Goal: Transaction & Acquisition: Book appointment/travel/reservation

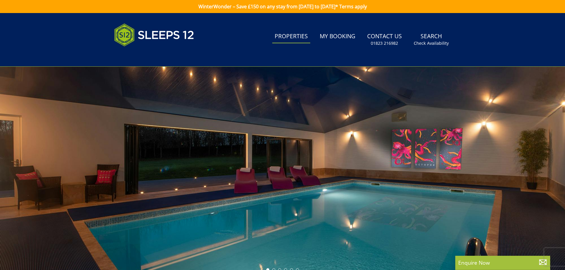
click at [293, 37] on link "Properties" at bounding box center [291, 36] width 38 height 13
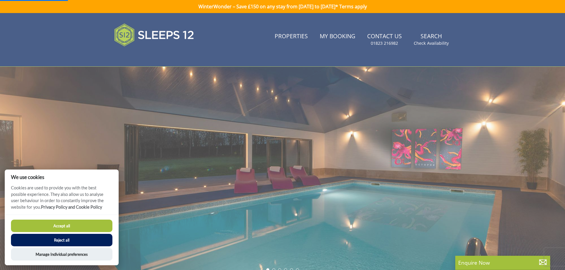
click at [69, 225] on button "Accept all" at bounding box center [61, 226] width 101 height 12
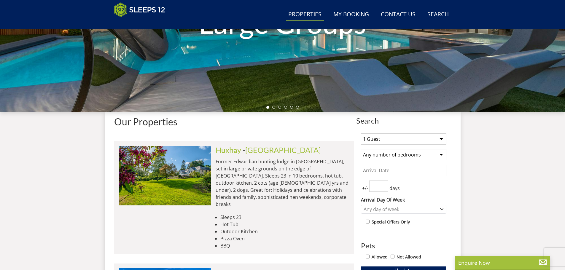
scroll to position [218, 0]
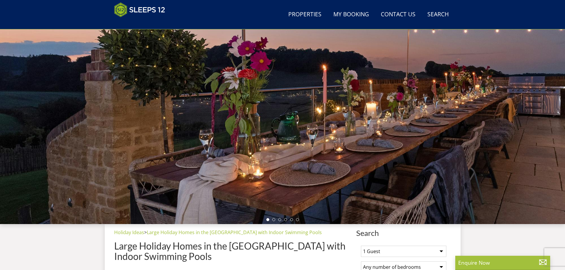
scroll to position [101, 0]
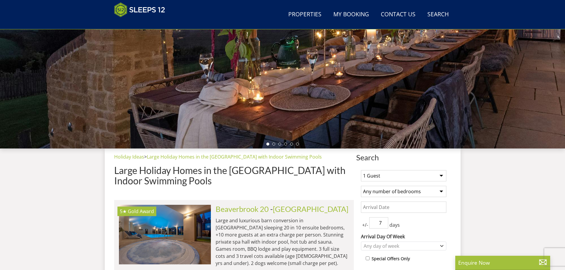
click at [428, 179] on select "1 Guest 2 Guests 3 Guests 4 Guests 5 Guests 6 Guests 7 Guests 8 Guests 9 Guests…" at bounding box center [403, 175] width 85 height 11
select select "8"
click at [361, 170] on select "1 Guest 2 Guests 3 Guests 4 Guests 5 Guests 6 Guests 7 Guests 8 Guests 9 Guests…" at bounding box center [403, 175] width 85 height 11
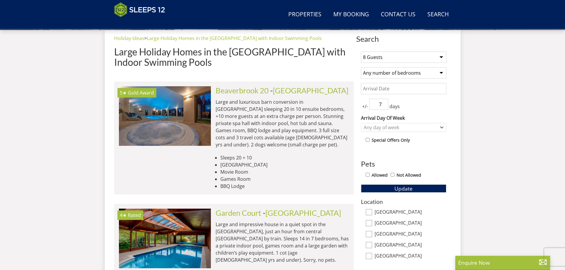
click at [409, 88] on input "Date" at bounding box center [403, 88] width 85 height 11
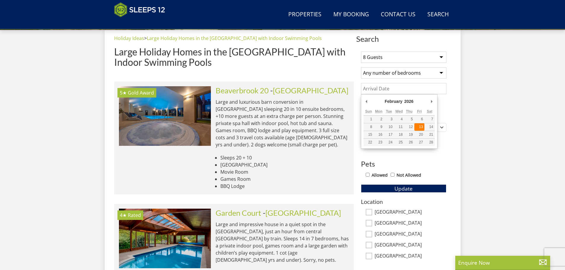
type input "[DATE]"
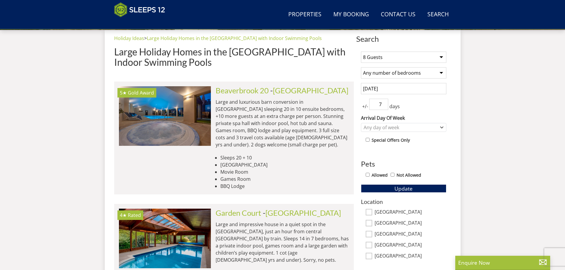
click at [439, 164] on h3 "Pets" at bounding box center [403, 164] width 85 height 8
click at [394, 186] on button "Update" at bounding box center [403, 188] width 85 height 8
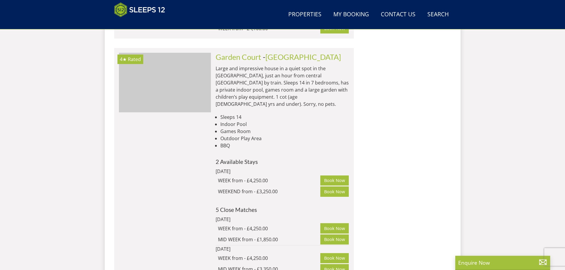
scroll to position [813, 0]
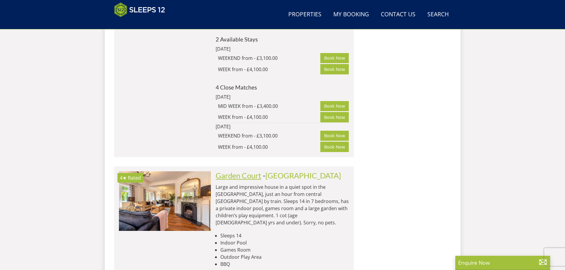
click at [254, 171] on link "Garden Court" at bounding box center [238, 175] width 46 height 9
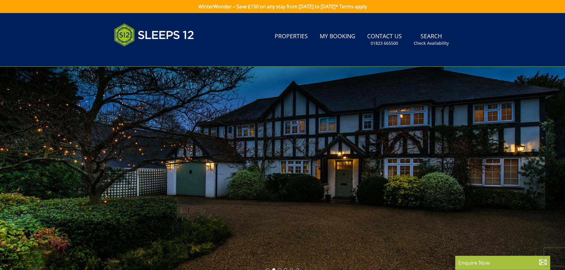
scroll to position [103, 0]
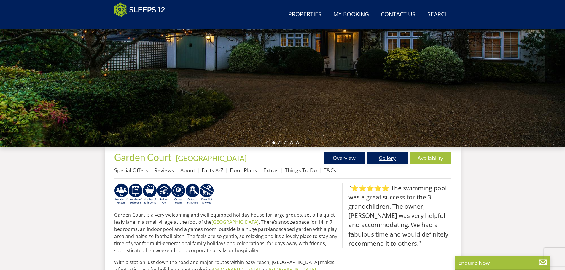
click at [391, 159] on link "Gallery" at bounding box center [386, 158] width 41 height 12
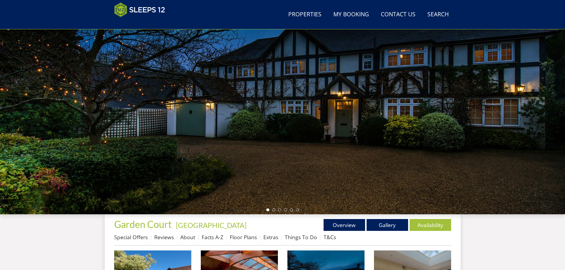
scroll to position [162, 0]
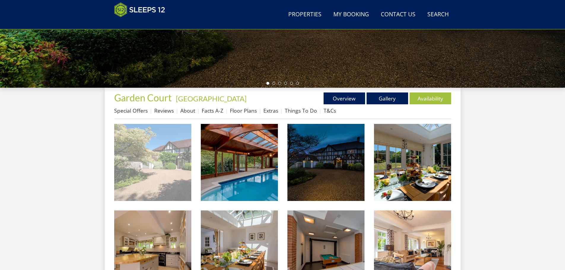
click at [181, 170] on img at bounding box center [152, 162] width 77 height 77
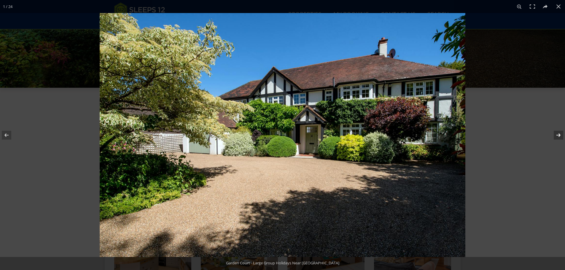
click at [558, 135] on button at bounding box center [554, 135] width 21 height 30
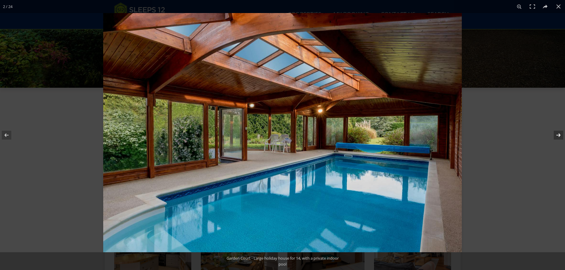
click at [558, 135] on button at bounding box center [554, 135] width 21 height 30
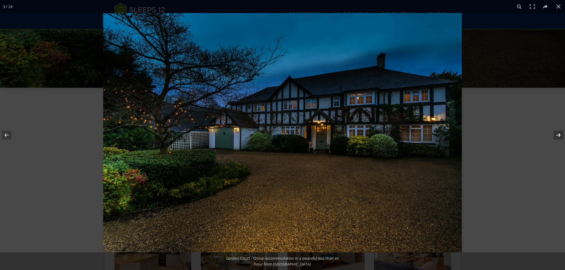
click at [558, 135] on button at bounding box center [554, 135] width 21 height 30
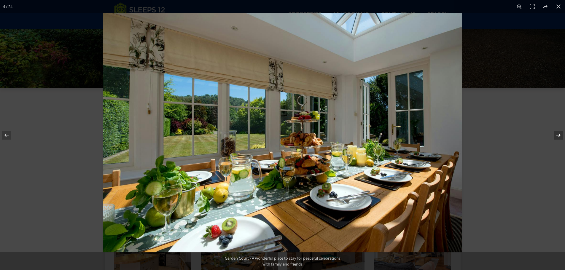
click at [558, 135] on button at bounding box center [554, 135] width 21 height 30
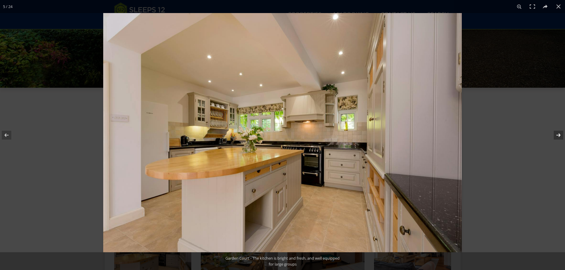
click at [558, 135] on button at bounding box center [554, 135] width 21 height 30
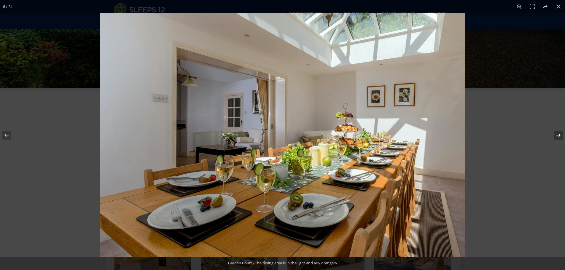
click at [558, 135] on button at bounding box center [554, 135] width 21 height 30
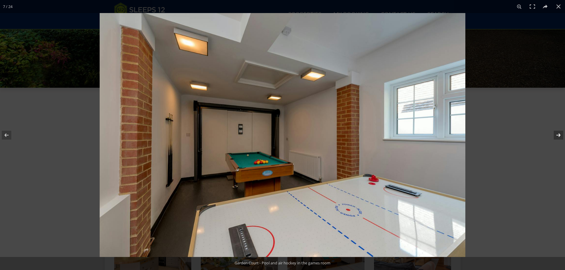
click at [558, 135] on button at bounding box center [554, 135] width 21 height 30
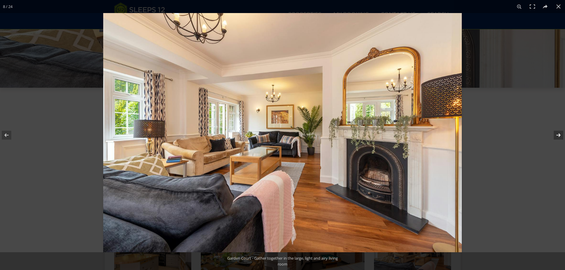
click at [558, 135] on button at bounding box center [554, 135] width 21 height 30
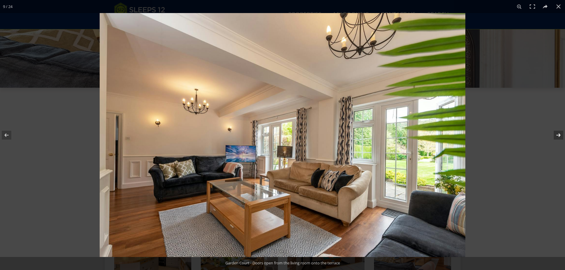
click at [558, 135] on button at bounding box center [554, 135] width 21 height 30
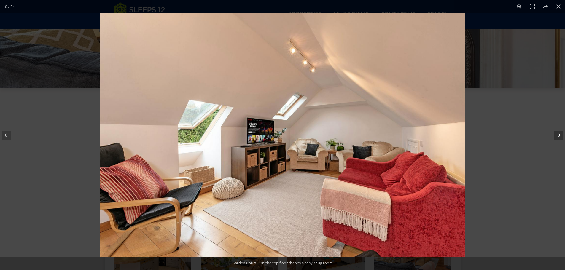
click at [558, 135] on button at bounding box center [554, 135] width 21 height 30
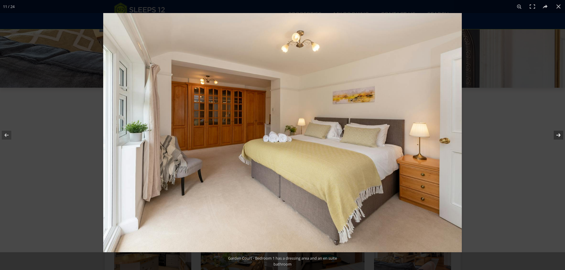
click at [558, 135] on button at bounding box center [554, 135] width 21 height 30
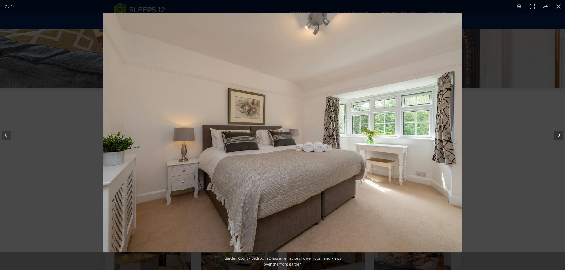
click at [558, 135] on button at bounding box center [554, 135] width 21 height 30
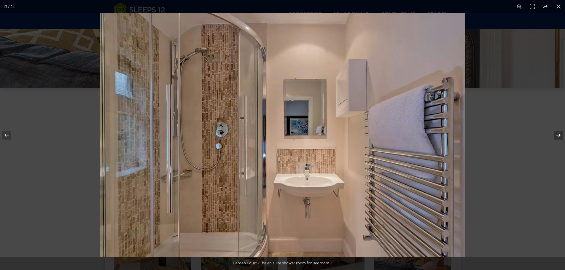
click at [558, 135] on button at bounding box center [554, 135] width 21 height 30
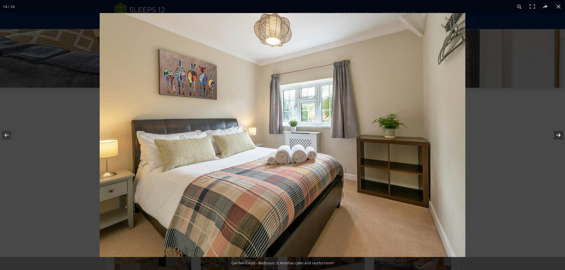
click at [558, 135] on button at bounding box center [554, 135] width 21 height 30
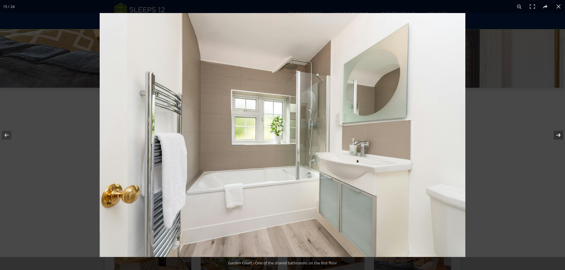
click at [558, 135] on button at bounding box center [554, 135] width 21 height 30
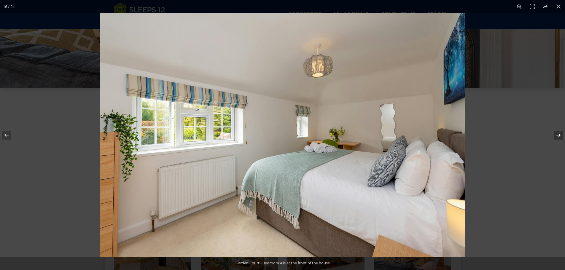
click at [558, 135] on button at bounding box center [554, 135] width 21 height 30
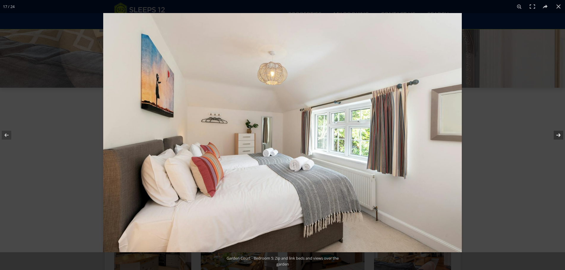
click at [558, 135] on button at bounding box center [554, 135] width 21 height 30
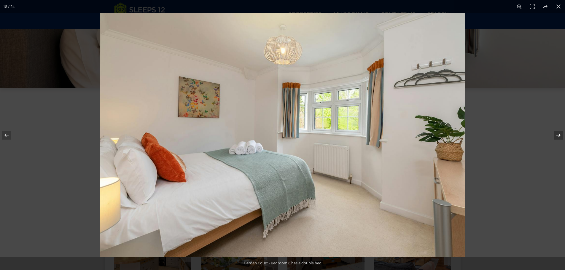
click at [558, 135] on button at bounding box center [554, 135] width 21 height 30
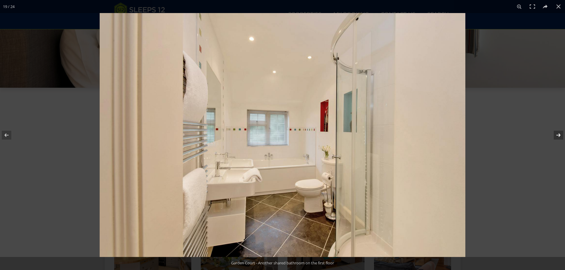
click at [558, 135] on button at bounding box center [554, 135] width 21 height 30
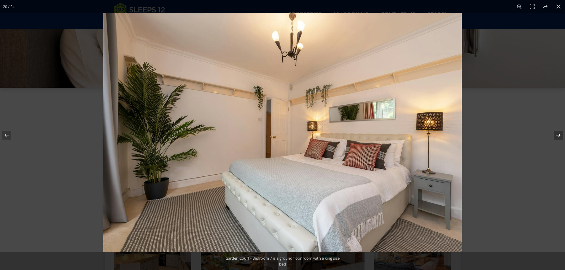
click at [558, 135] on button at bounding box center [554, 135] width 21 height 30
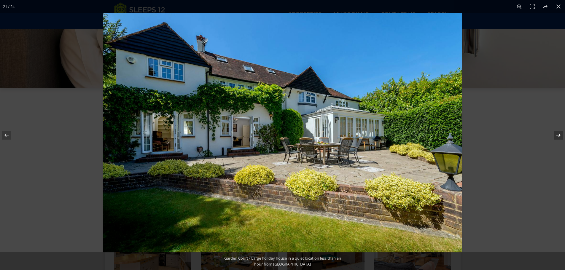
click at [558, 135] on button at bounding box center [554, 135] width 21 height 30
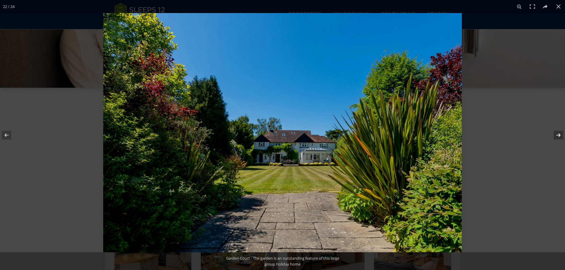
click at [558, 135] on button at bounding box center [554, 135] width 21 height 30
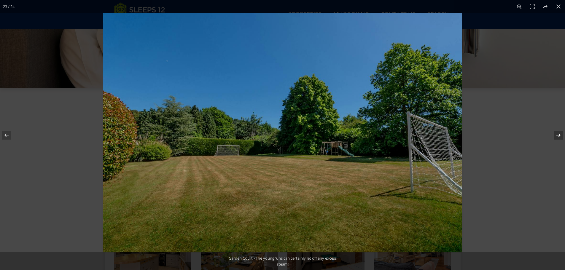
click at [558, 135] on button at bounding box center [554, 135] width 21 height 30
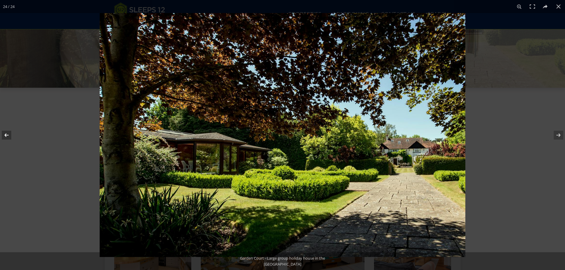
click at [8, 134] on button at bounding box center [10, 135] width 21 height 30
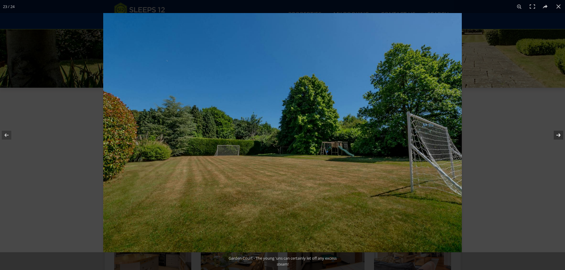
click at [558, 133] on button at bounding box center [554, 135] width 21 height 30
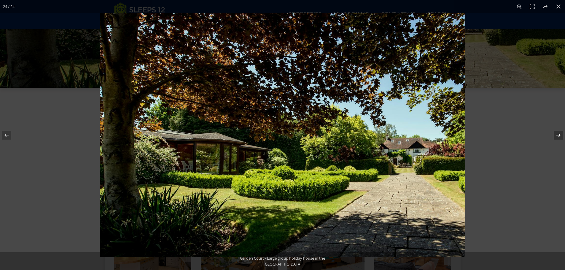
click at [558, 133] on button at bounding box center [554, 135] width 21 height 30
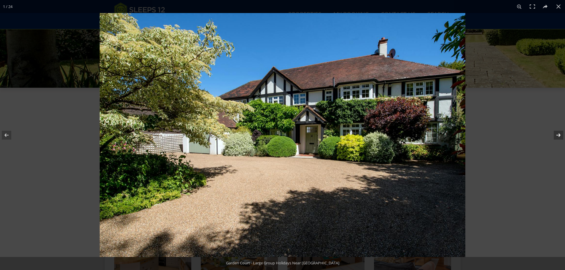
click at [558, 133] on button at bounding box center [554, 135] width 21 height 30
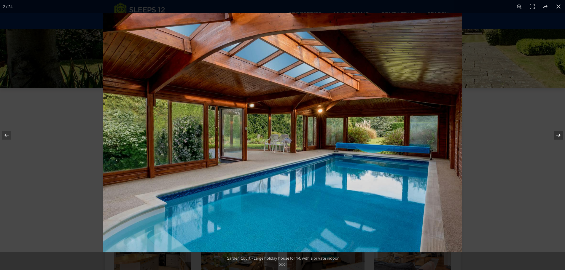
click at [558, 133] on button at bounding box center [554, 135] width 21 height 30
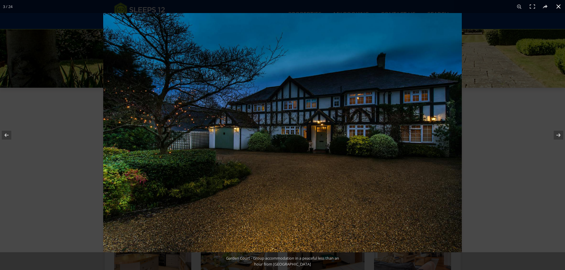
click at [560, 8] on button at bounding box center [558, 6] width 13 height 13
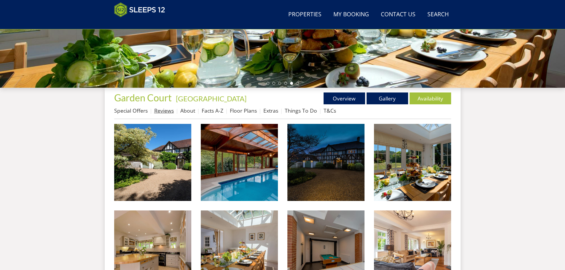
click at [167, 109] on link "Reviews" at bounding box center [164, 110] width 20 height 7
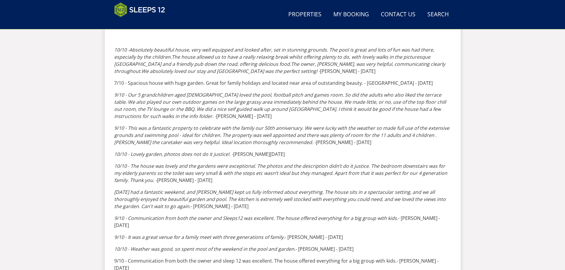
scroll to position [191, 0]
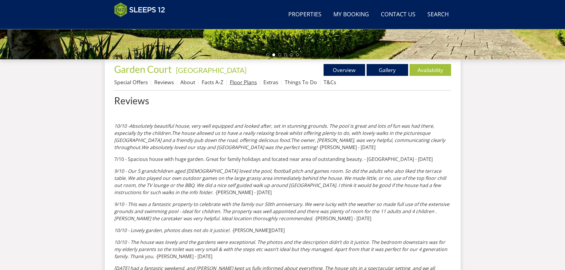
click at [237, 83] on link "Floor Plans" at bounding box center [243, 82] width 27 height 7
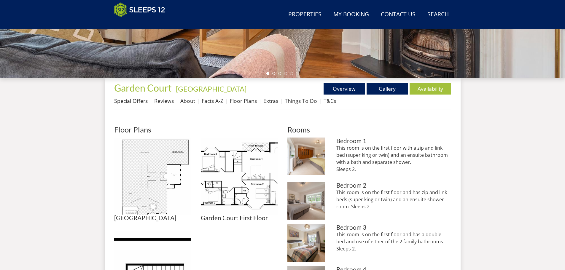
scroll to position [221, 0]
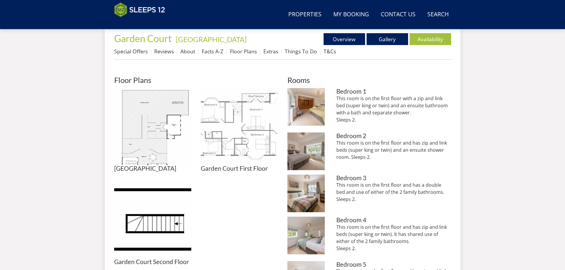
click at [222, 134] on img at bounding box center [239, 126] width 77 height 77
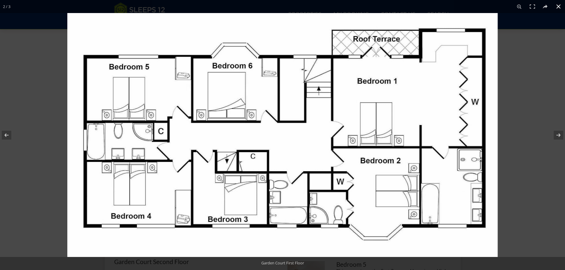
click at [560, 8] on button at bounding box center [558, 6] width 13 height 13
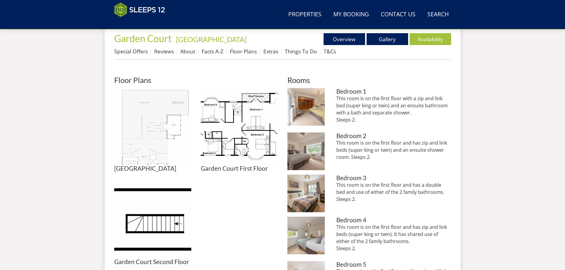
click at [153, 141] on img at bounding box center [152, 126] width 77 height 77
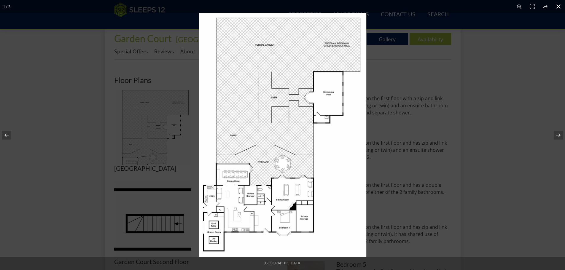
click at [558, 4] on button at bounding box center [558, 6] width 13 height 13
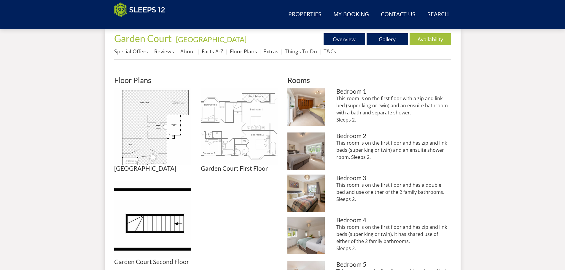
click at [232, 146] on img at bounding box center [239, 126] width 77 height 77
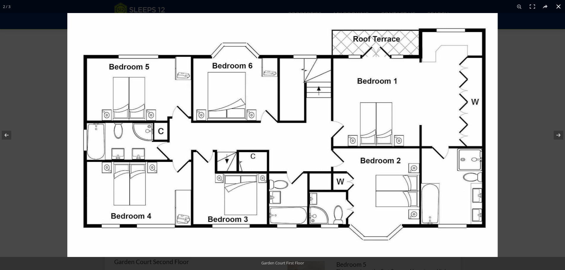
click at [558, 9] on button at bounding box center [558, 6] width 13 height 13
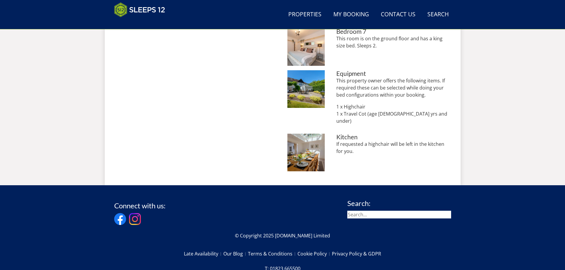
scroll to position [583, 0]
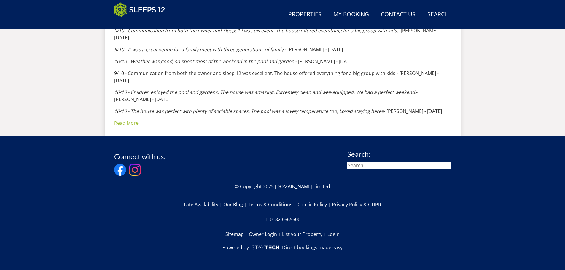
scroll to position [191, 0]
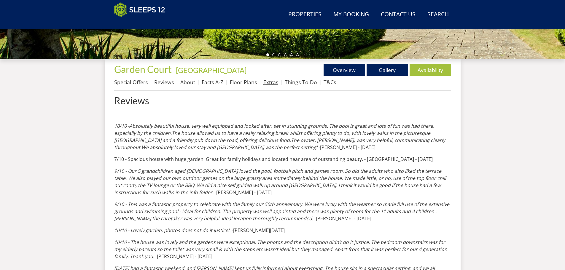
click at [273, 84] on link "Extras" at bounding box center [270, 82] width 15 height 7
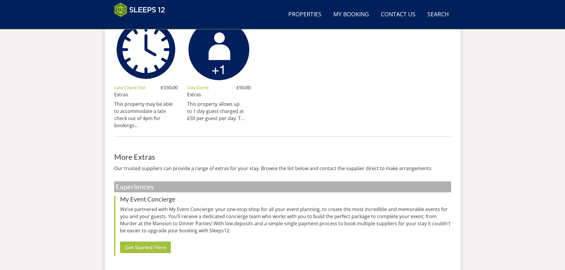
scroll to position [399, 0]
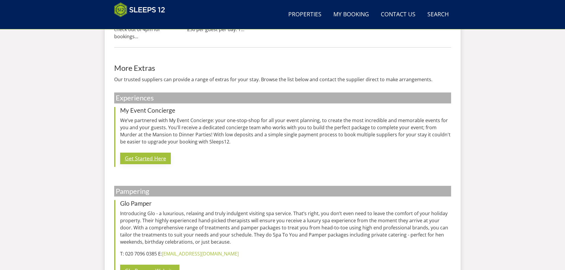
click at [154, 161] on link "Get Started Here" at bounding box center [145, 159] width 51 height 12
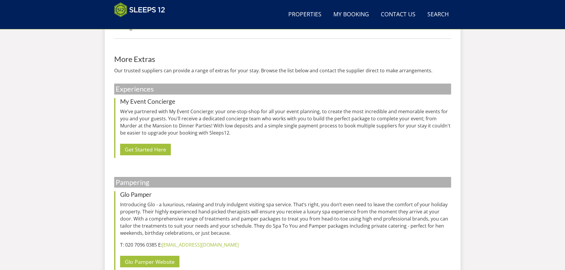
scroll to position [577, 0]
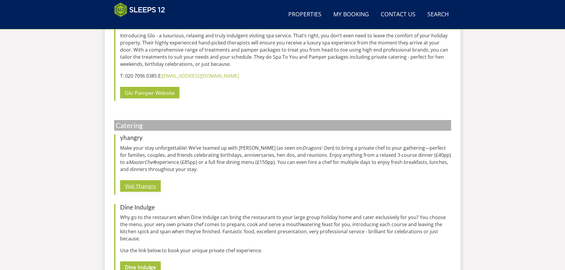
click at [142, 184] on link "Visit Yhangry" at bounding box center [140, 186] width 41 height 12
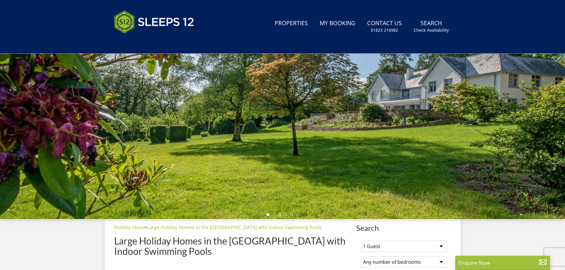
scroll to position [124, 0]
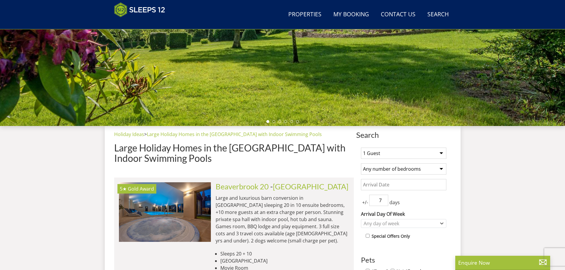
click at [416, 151] on select "1 Guest 2 Guests 3 Guests 4 Guests 5 Guests 6 Guests 7 Guests 8 Guests 9 Guests…" at bounding box center [403, 153] width 85 height 11
select select "8"
click at [361, 148] on select "1 Guest 2 Guests 3 Guests 4 Guests 5 Guests 6 Guests 7 Guests 8 Guests 9 Guests…" at bounding box center [403, 153] width 85 height 11
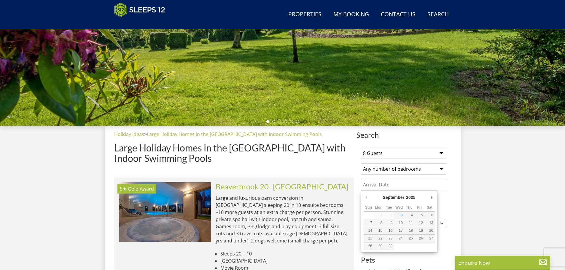
click at [386, 188] on input "Date" at bounding box center [403, 184] width 85 height 11
type input "[DATE]"
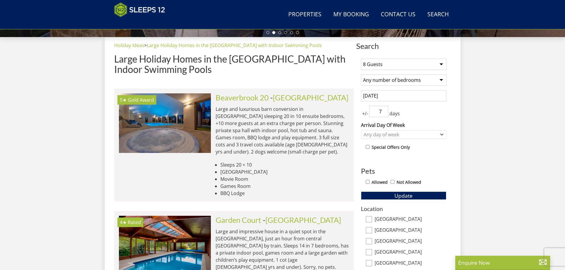
scroll to position [302, 0]
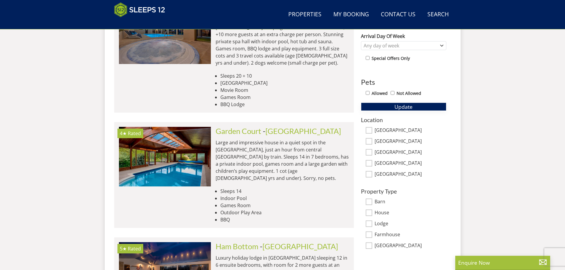
drag, startPoint x: 405, startPoint y: 105, endPoint x: 402, endPoint y: 109, distance: 5.1
click at [404, 105] on span "Update" at bounding box center [403, 106] width 18 height 7
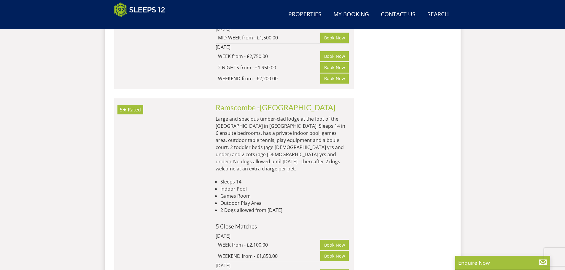
scroll to position [4540, 0]
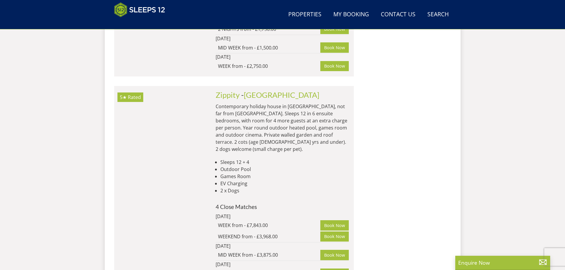
scroll to position [9224, 0]
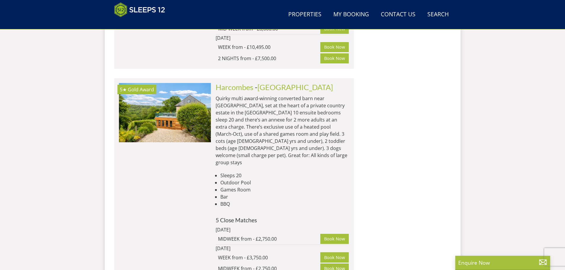
scroll to position [13284, 0]
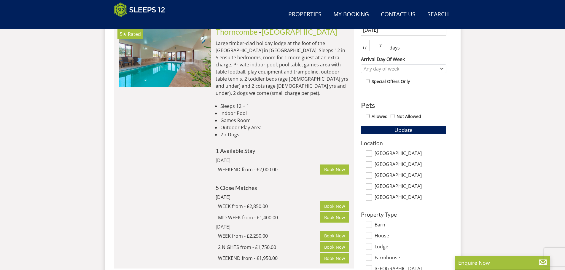
scroll to position [281, 0]
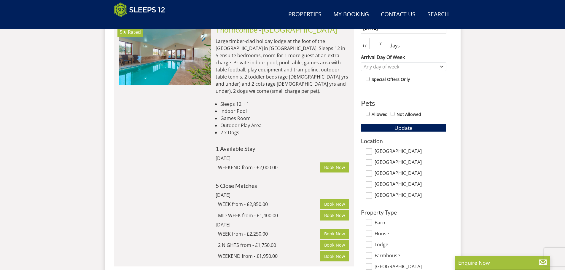
click at [368, 195] on input "[GEOGRAPHIC_DATA]" at bounding box center [368, 195] width 7 height 7
checkbox input "true"
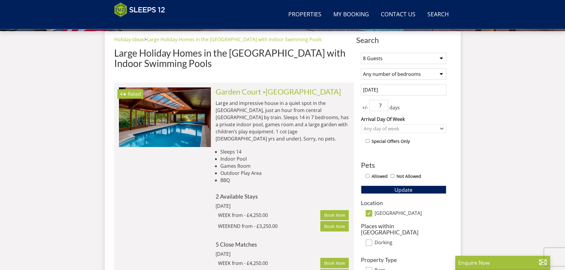
scroll to position [220, 0]
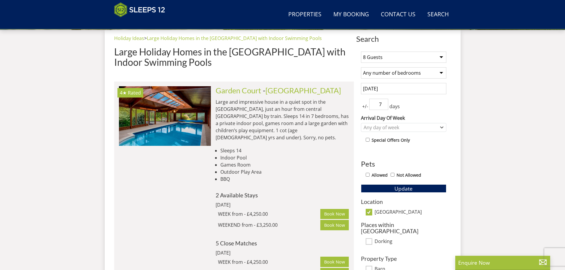
click at [370, 211] on input "[GEOGRAPHIC_DATA]" at bounding box center [368, 212] width 7 height 7
checkbox input "false"
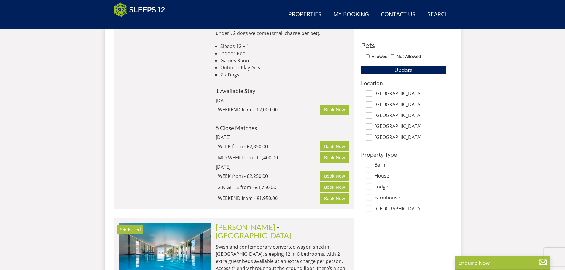
click at [372, 125] on input "[GEOGRAPHIC_DATA]" at bounding box center [368, 126] width 7 height 7
checkbox input "true"
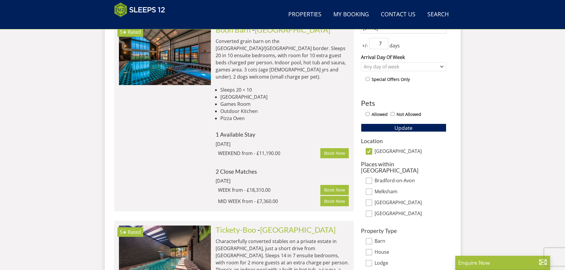
scroll to position [279, 0]
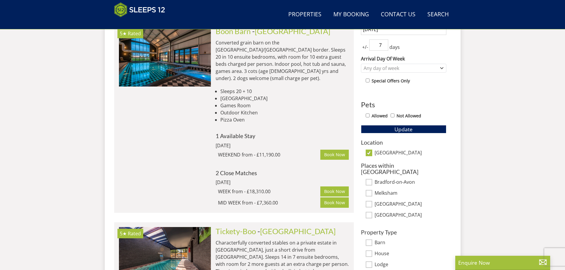
click at [371, 153] on input "[GEOGRAPHIC_DATA]" at bounding box center [368, 153] width 7 height 7
checkbox input "false"
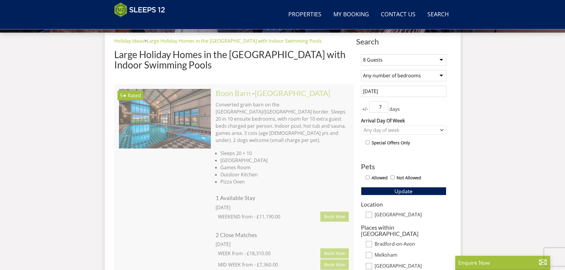
scroll to position [330, 0]
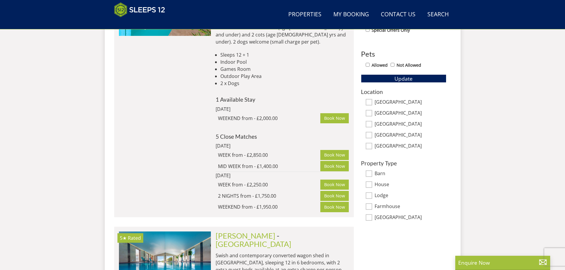
click at [368, 125] on input "[GEOGRAPHIC_DATA]" at bounding box center [368, 124] width 7 height 7
checkbox input "true"
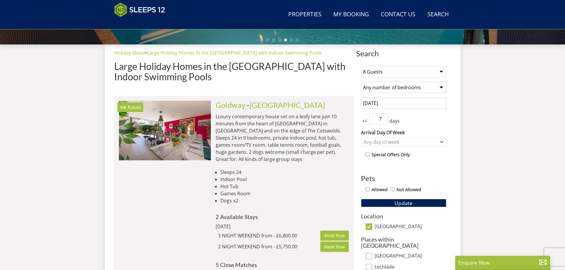
scroll to position [271, 0]
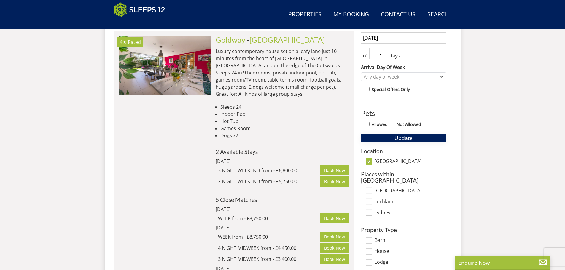
click at [402, 137] on span "Update" at bounding box center [403, 137] width 18 height 7
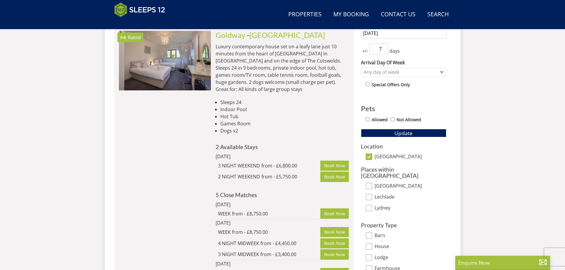
scroll to position [182, 0]
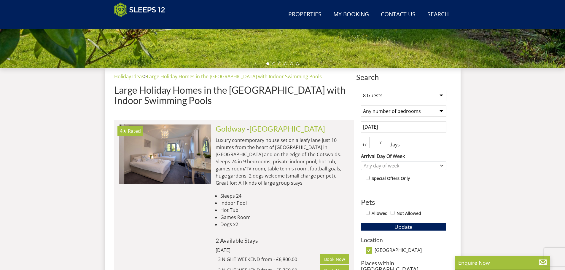
click at [411, 126] on input "[DATE]" at bounding box center [403, 126] width 85 height 11
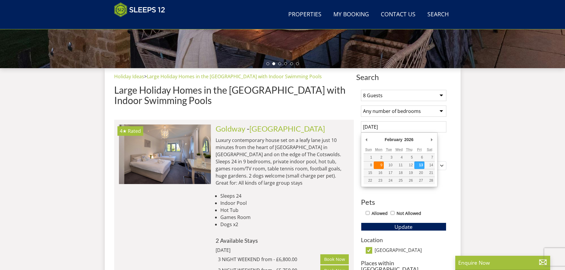
type input "[DATE]"
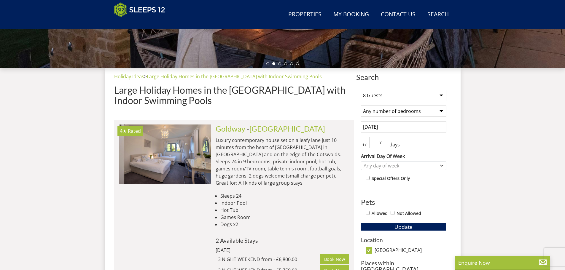
click at [444, 200] on h3 "Pets" at bounding box center [403, 202] width 85 height 8
click at [409, 226] on span "Update" at bounding box center [403, 226] width 18 height 7
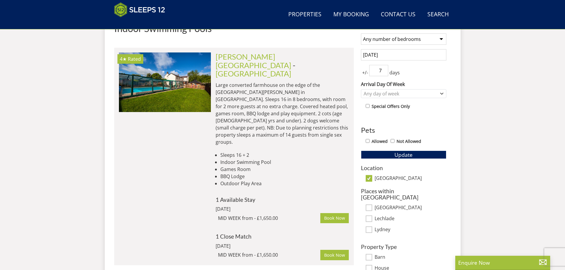
scroll to position [211, 0]
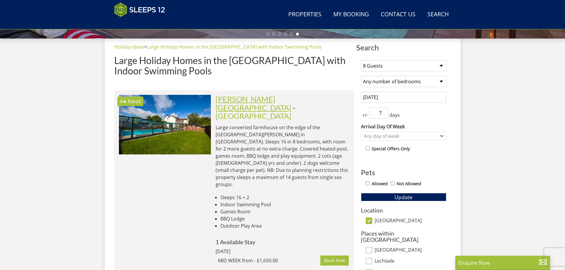
click at [227, 100] on link "[PERSON_NAME][GEOGRAPHIC_DATA]" at bounding box center [253, 103] width 76 height 17
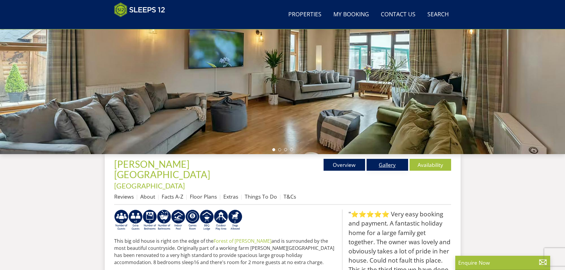
scroll to position [102, 0]
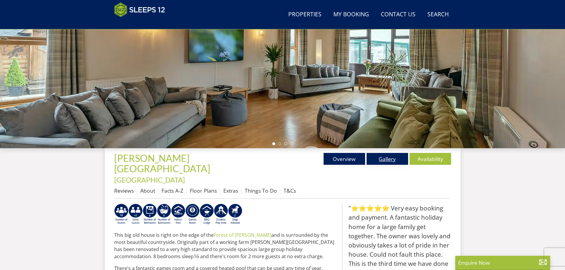
click at [392, 159] on link "Gallery" at bounding box center [386, 159] width 41 height 12
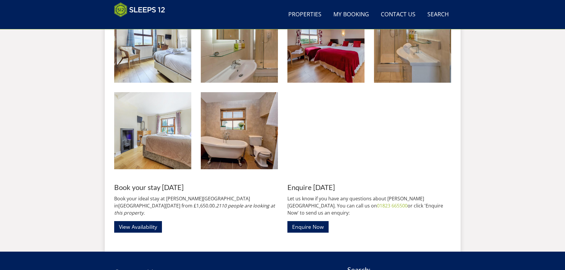
scroll to position [874, 0]
